Goal: Information Seeking & Learning: Learn about a topic

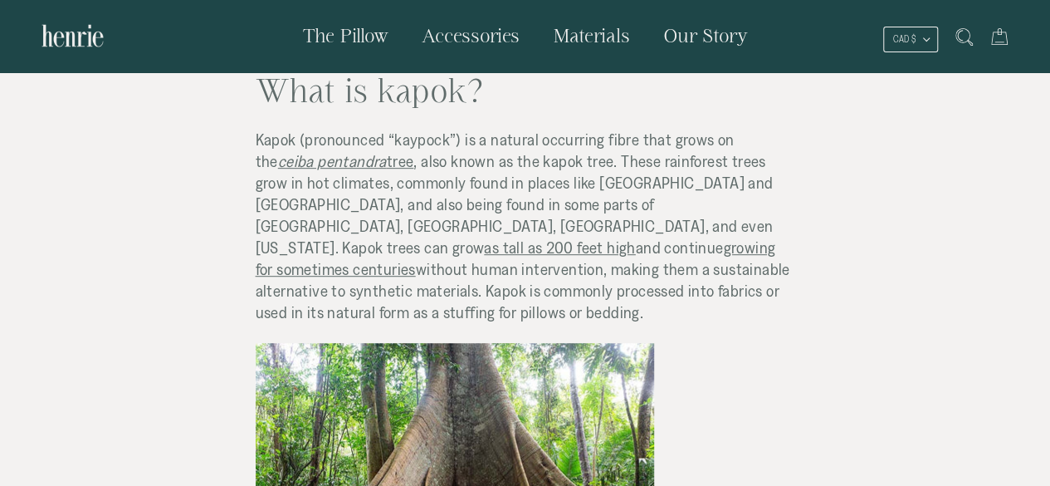
scroll to position [364, 0]
click at [636, 237] on span "and continue" at bounding box center [680, 246] width 88 height 18
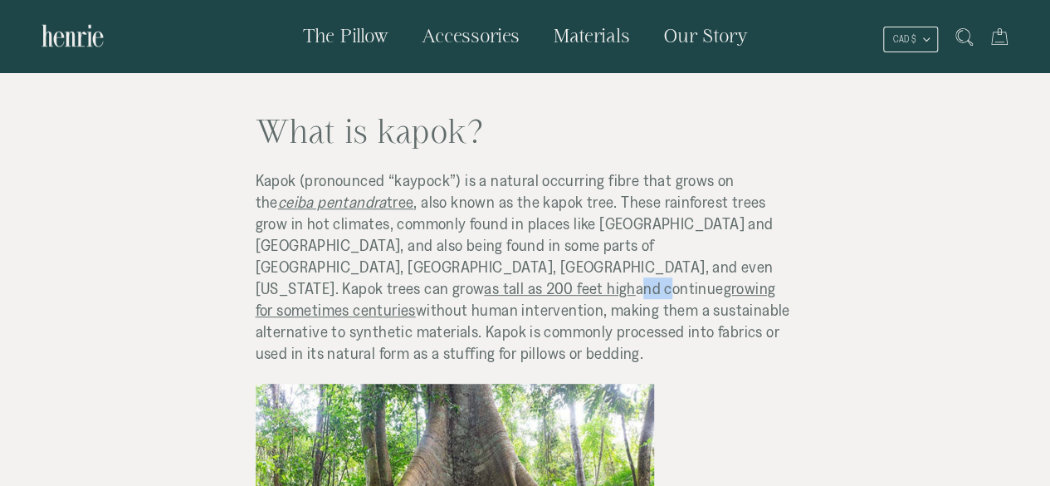
scroll to position [335, 0]
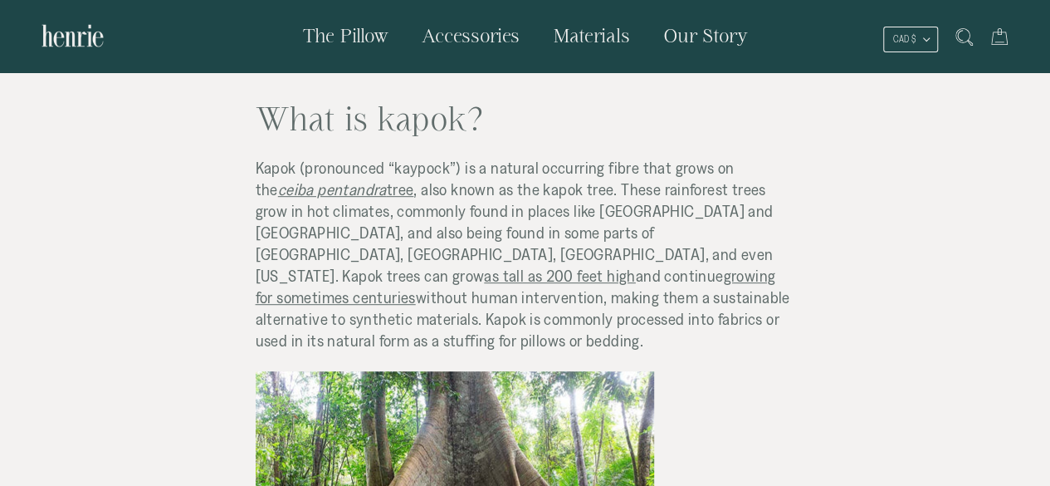
click at [389, 288] on span "without human intervention, making them a sustainable alternative to synthetic …" at bounding box center [523, 318] width 535 height 61
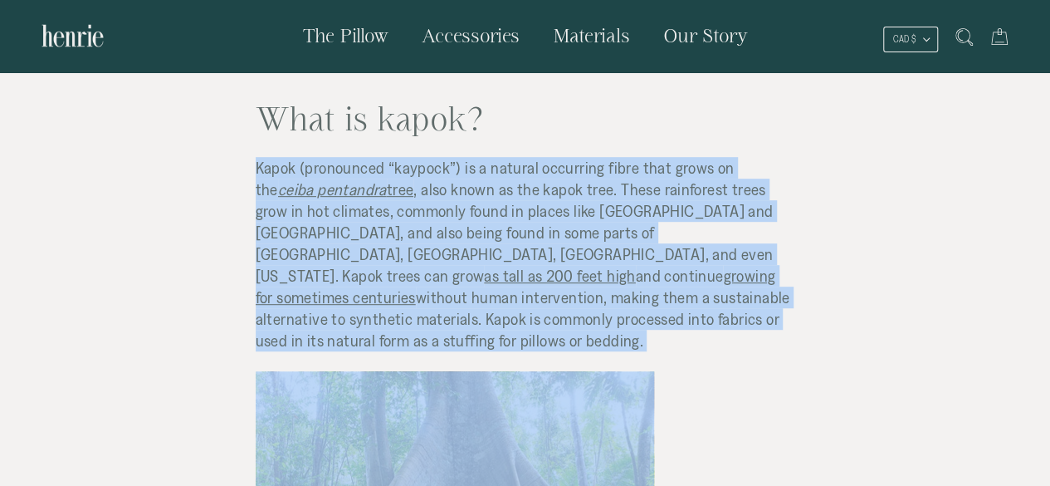
click at [389, 288] on span "without human intervention, making them a sustainable alternative to synthetic …" at bounding box center [523, 318] width 535 height 61
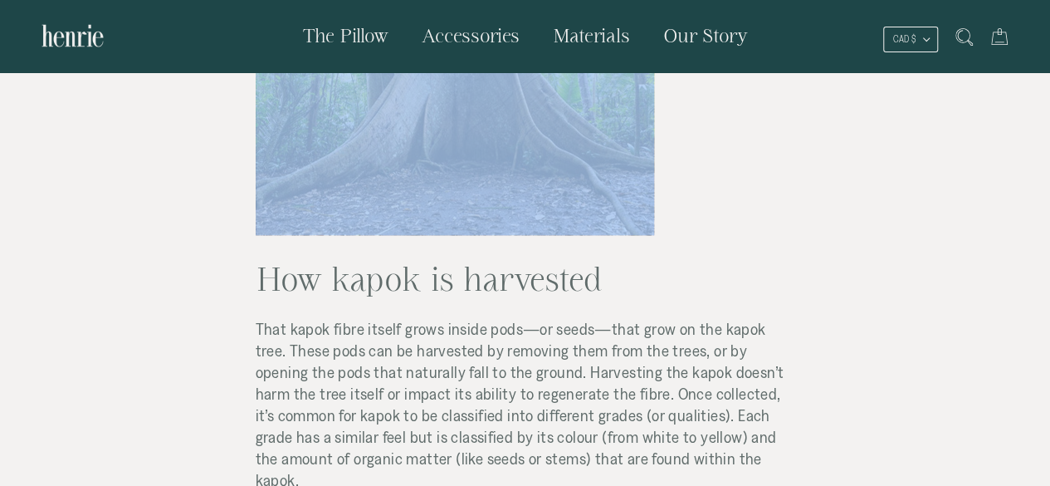
scroll to position [860, 0]
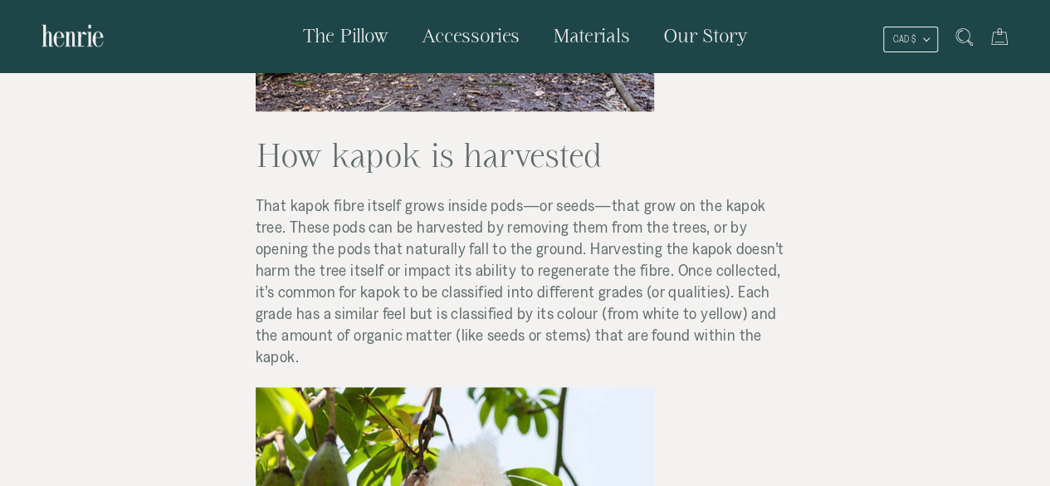
click at [654, 312] on p "That kapok fibre itself grows inside pods—or seeds—that grow on the kapok tree.…" at bounding box center [526, 280] width 540 height 173
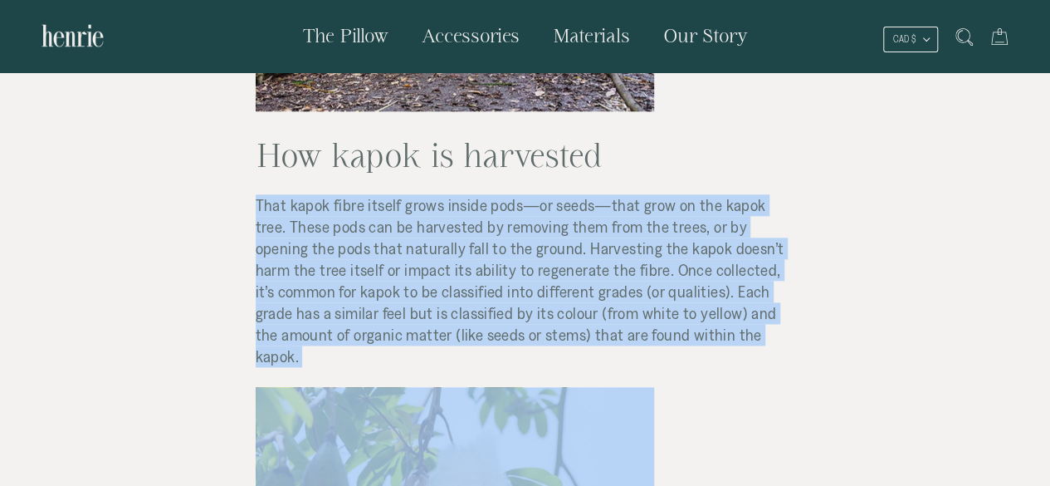
click at [654, 312] on p "That kapok fibre itself grows inside pods—or seeds—that grow on the kapok tree.…" at bounding box center [526, 280] width 540 height 173
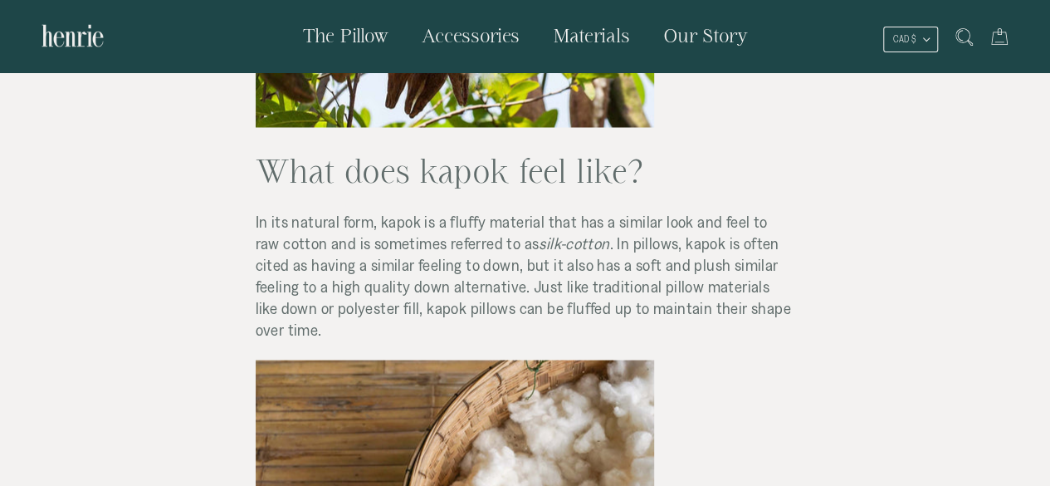
scroll to position [1386, 0]
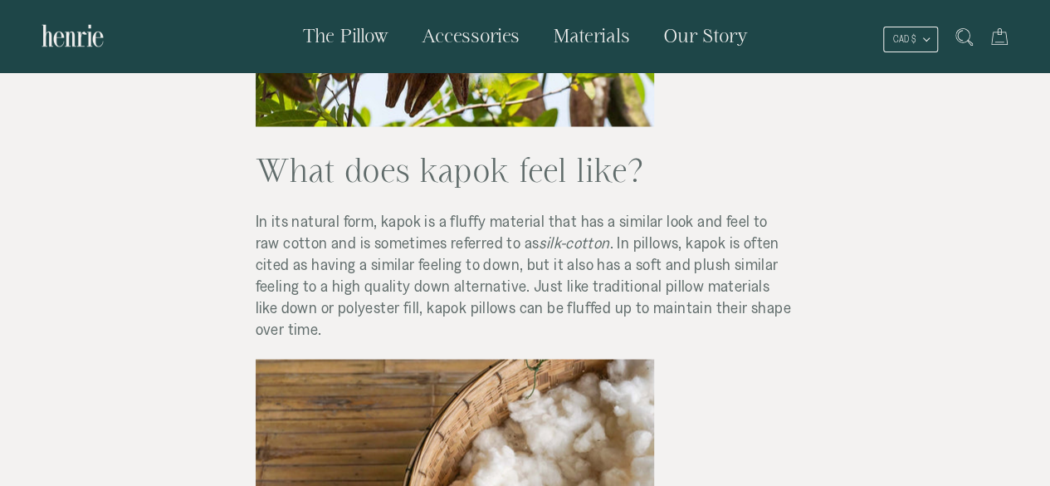
click at [457, 211] on span "In its natural form, kapok is a fluffy material that has a similar look and fee…" at bounding box center [512, 231] width 512 height 40
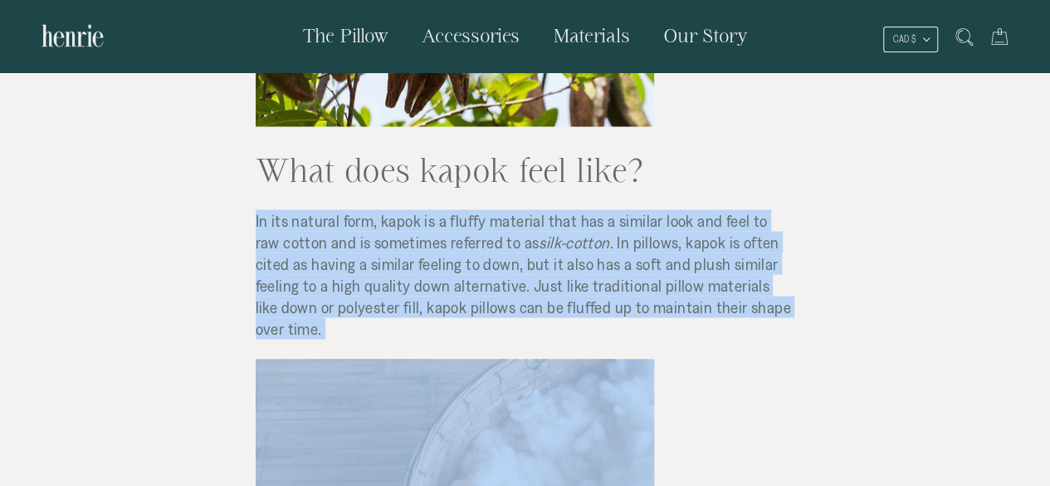
click at [457, 211] on span "In its natural form, kapok is a fluffy material that has a similar look and fee…" at bounding box center [512, 231] width 512 height 40
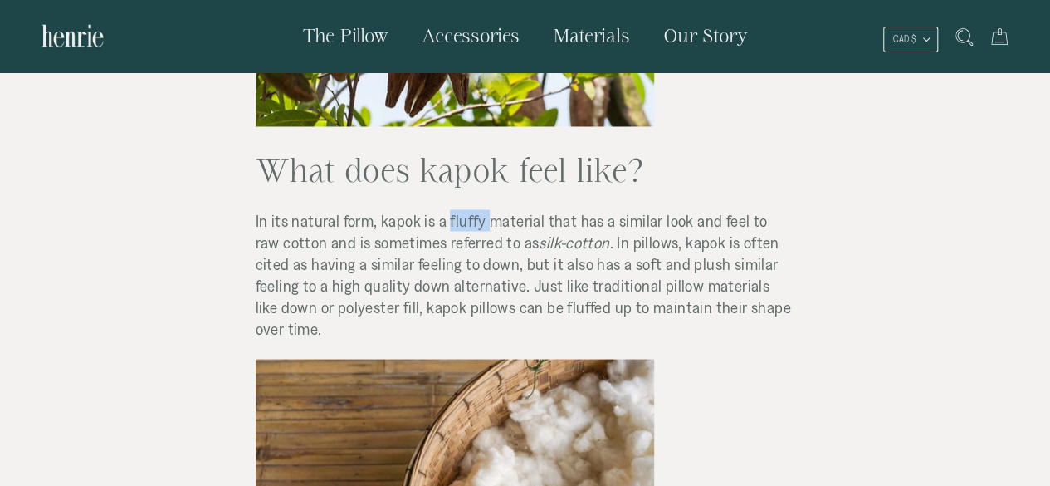
click at [457, 211] on span "In its natural form, kapok is a fluffy material that has a similar look and fee…" at bounding box center [512, 231] width 512 height 40
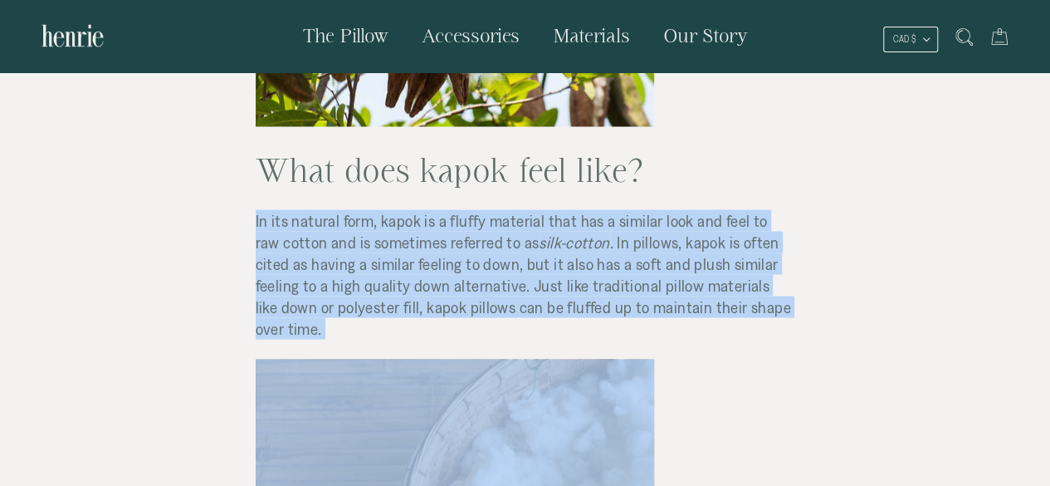
click at [457, 211] on span "In its natural form, kapok is a fluffy material that has a similar look and fee…" at bounding box center [512, 231] width 512 height 40
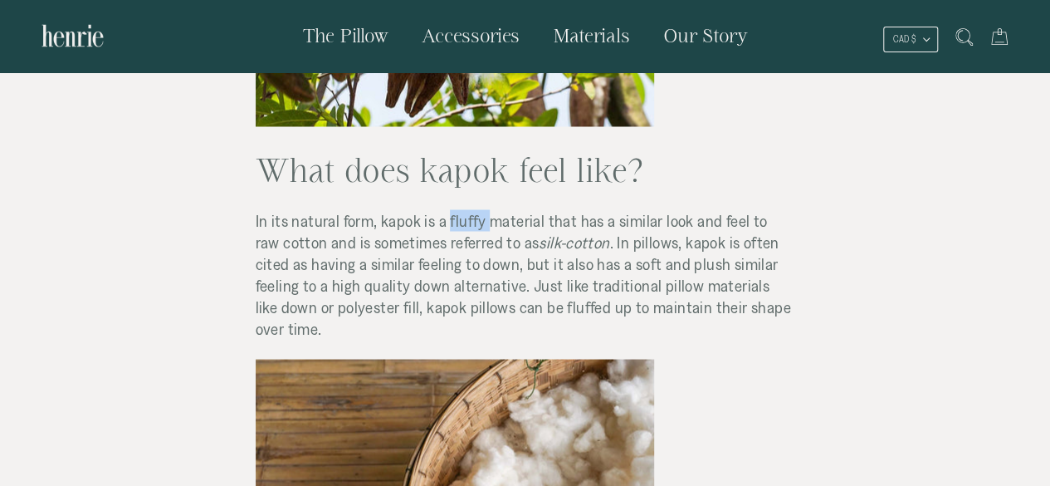
click at [457, 211] on span "In its natural form, kapok is a fluffy material that has a similar look and fee…" at bounding box center [512, 231] width 512 height 40
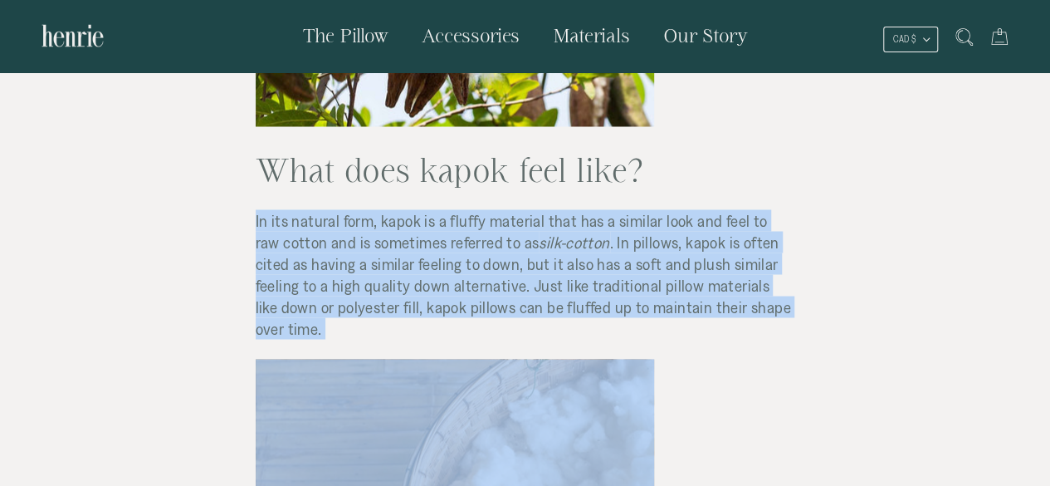
click at [457, 211] on span "In its natural form, kapok is a fluffy material that has a similar look and fee…" at bounding box center [512, 231] width 512 height 40
click at [397, 233] on span ". In pillows, kapok is often cited as having a similar feeling to down, but it …" at bounding box center [524, 285] width 536 height 105
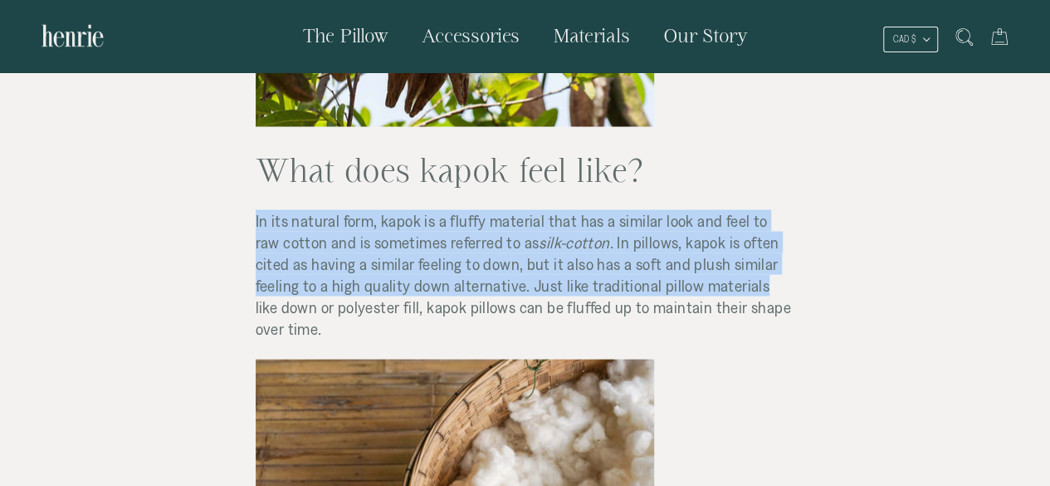
drag, startPoint x: 256, startPoint y: 175, endPoint x: 701, endPoint y: 238, distance: 449.6
click at [701, 238] on p "In its natural form, kapok is a fluffy material that has a similar look and fee…" at bounding box center [526, 274] width 540 height 130
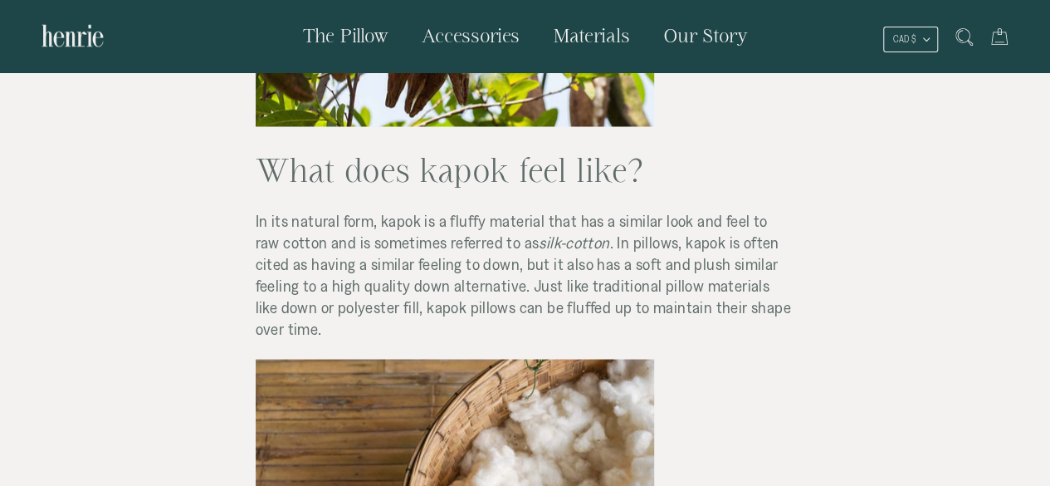
click at [765, 258] on span ". In pillows, kapok is often cited as having a similar feeling to down, but it …" at bounding box center [524, 285] width 536 height 105
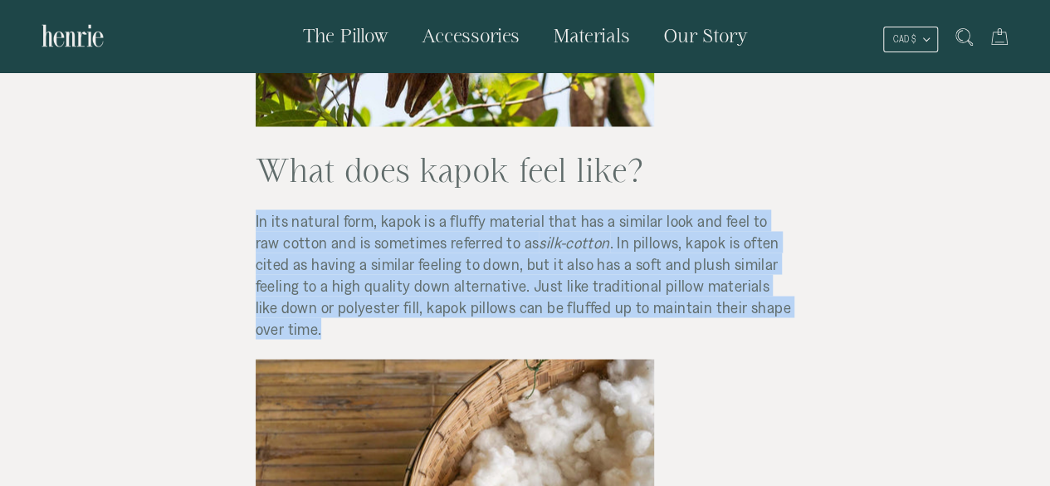
drag, startPoint x: 769, startPoint y: 267, endPoint x: 254, endPoint y: 172, distance: 523.5
click at [254, 172] on div "What is [PERSON_NAME] (and why would you want it in your pillow)? What is kapok…" at bounding box center [504, 473] width 581 height 3092
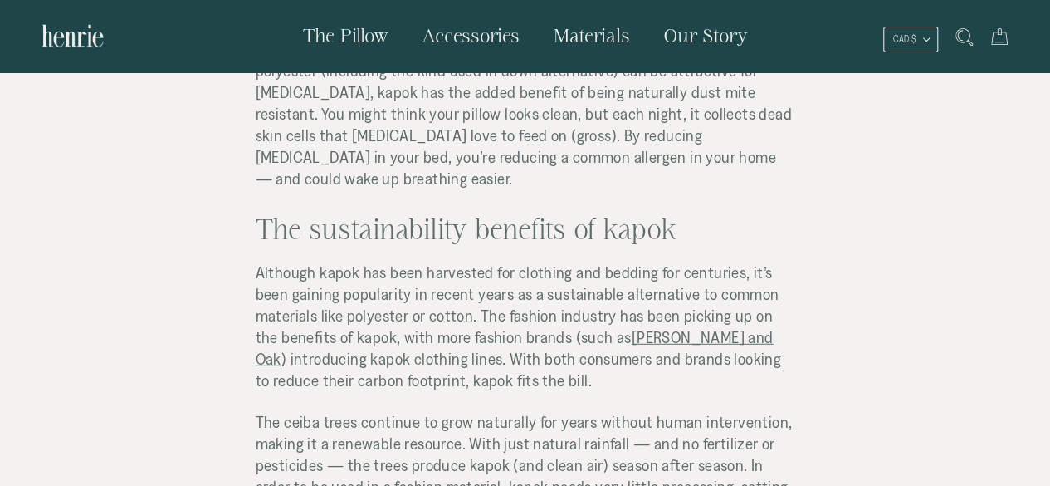
scroll to position [2131, 0]
click at [355, 261] on p "Although kapok has been harvested for clothing and bedding for centuries, it’s …" at bounding box center [526, 326] width 540 height 130
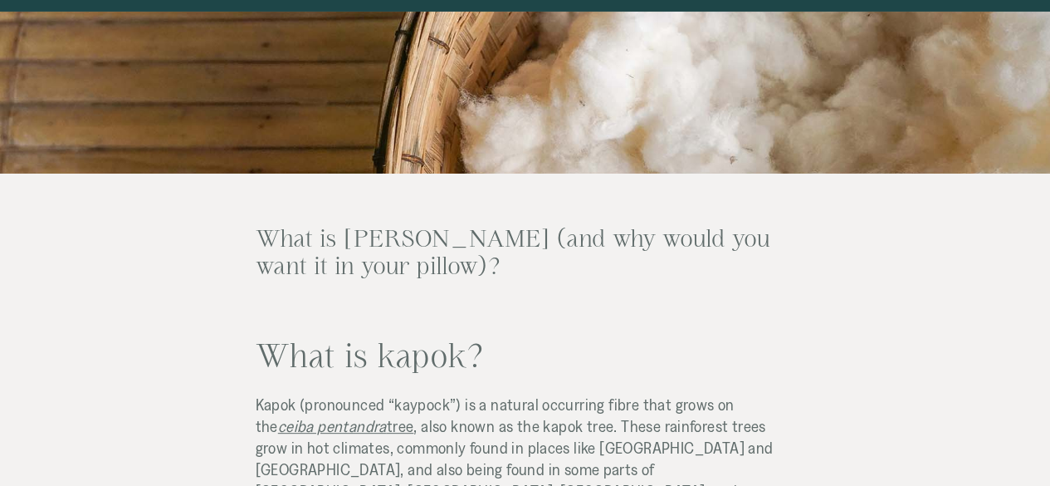
scroll to position [0, 0]
